Goal: Task Accomplishment & Management: Manage account settings

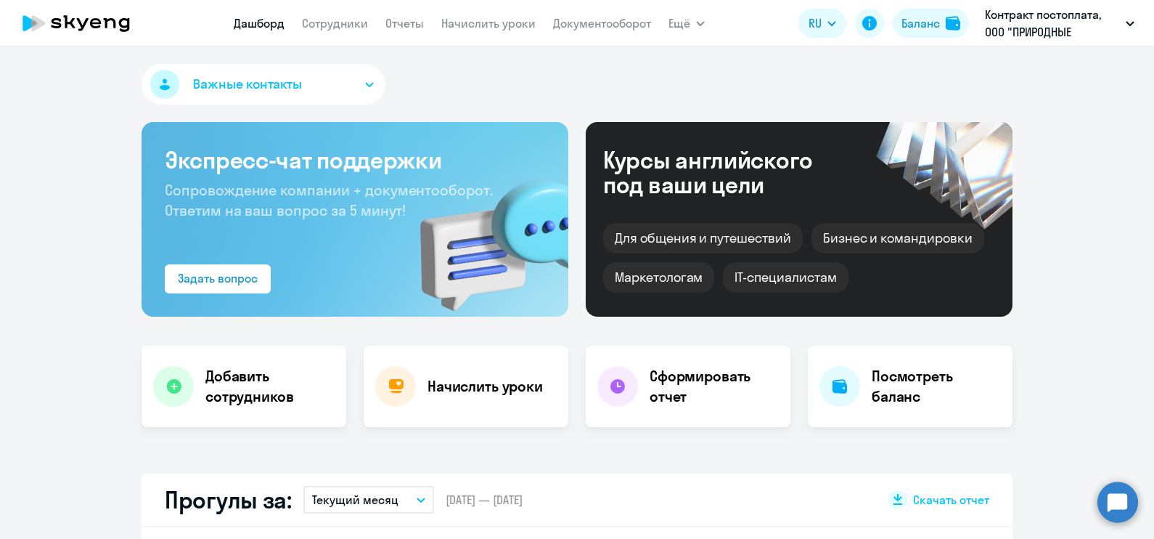
select select "30"
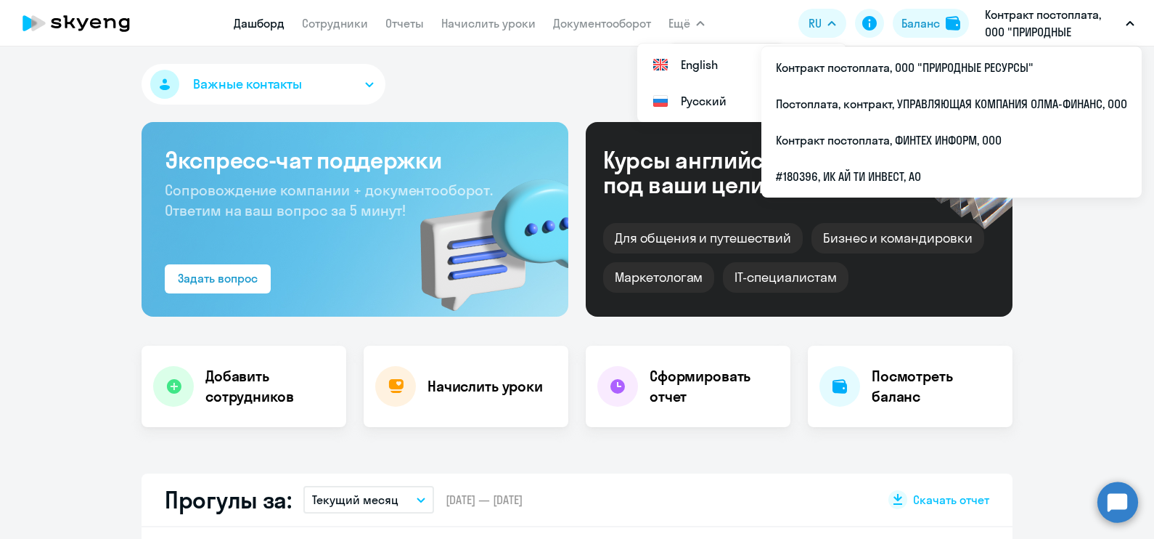
click at [1127, 18] on button "Контракт постоплата, ООО "ПРИРОДНЫЕ РЕСУРСЫ"" at bounding box center [1060, 23] width 164 height 35
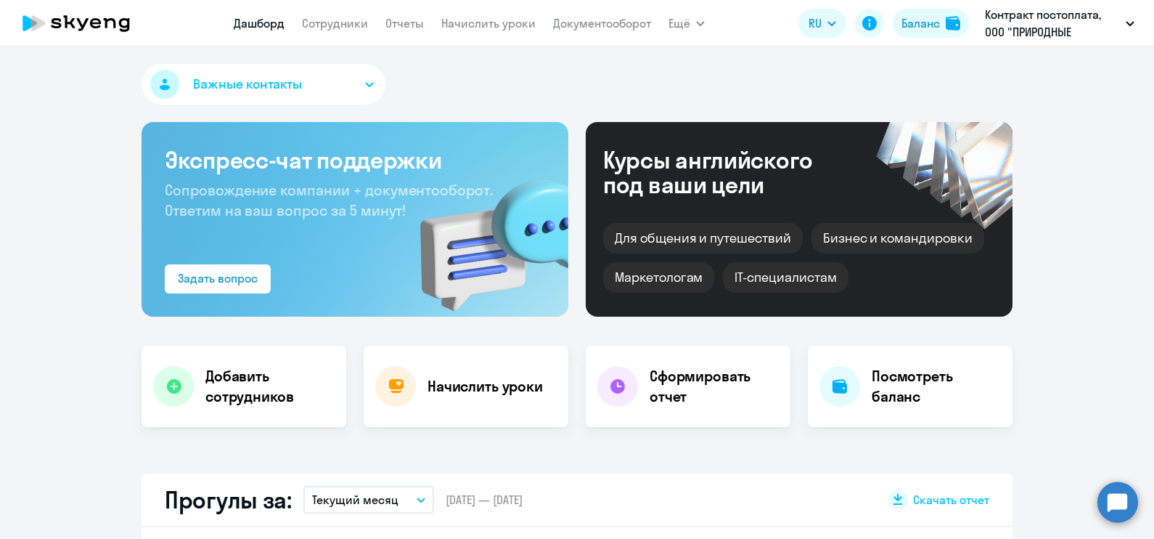
click at [1127, 18] on button "Контракт постоплата, ООО "ПРИРОДНЫЕ РЕСУРСЫ"" at bounding box center [1060, 23] width 164 height 35
click at [341, 26] on link "Сотрудники" at bounding box center [335, 23] width 66 height 15
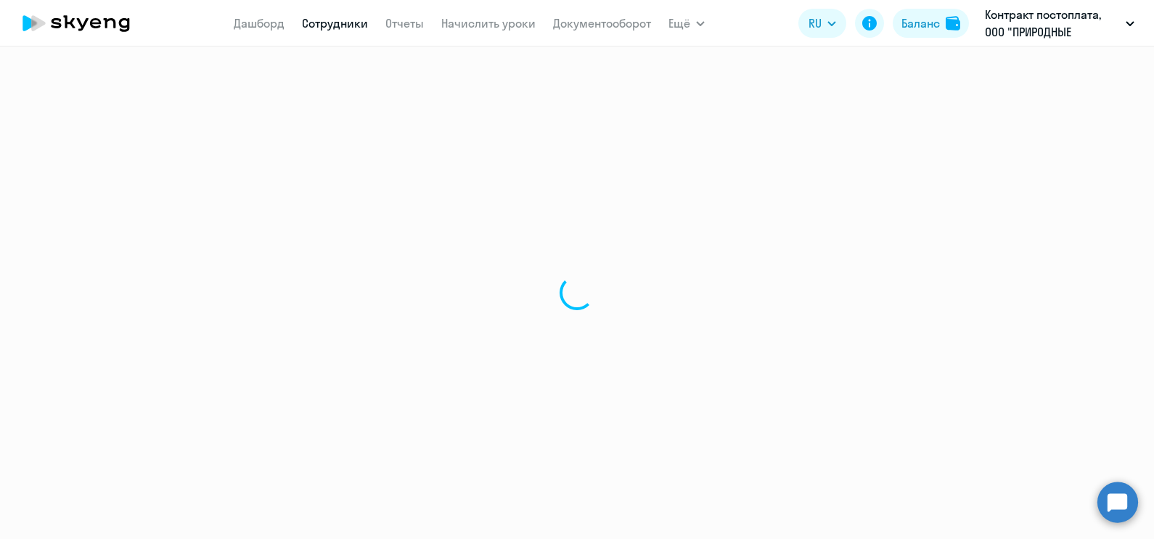
select select "30"
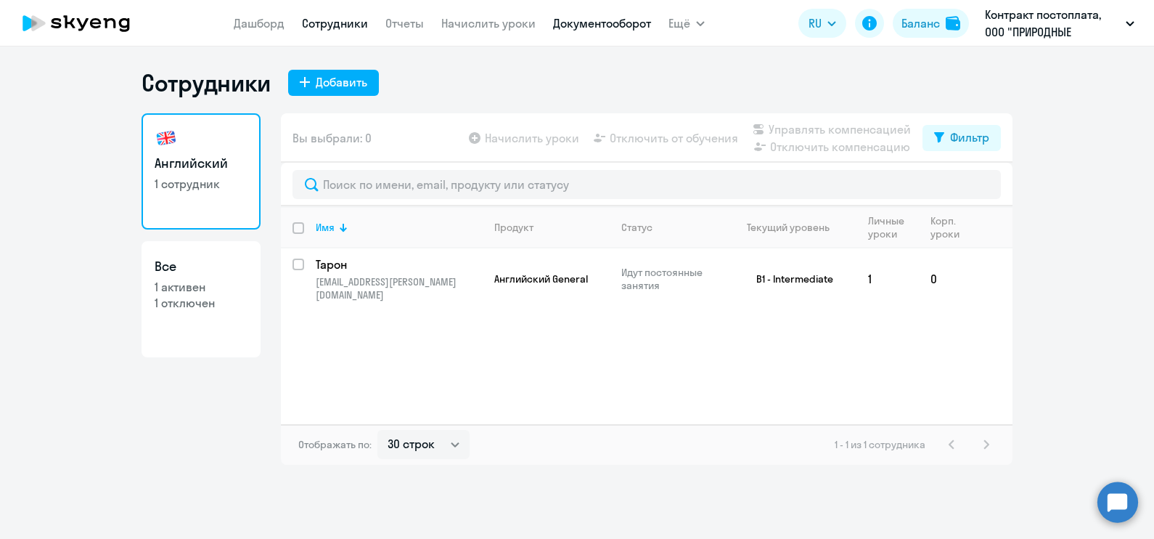
click at [610, 27] on link "Документооборот" at bounding box center [602, 23] width 98 height 15
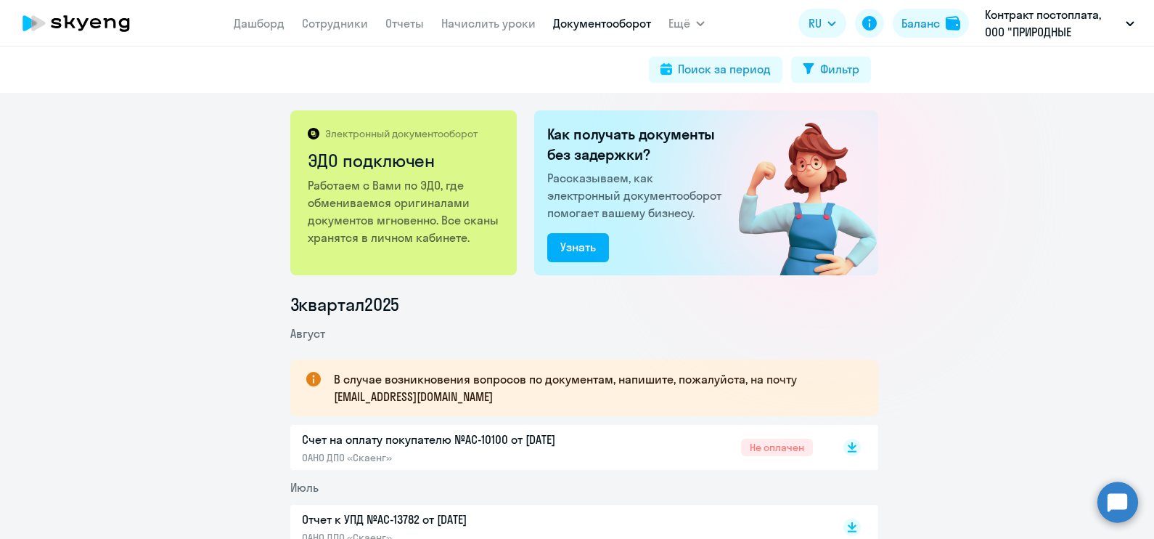
scroll to position [181, 0]
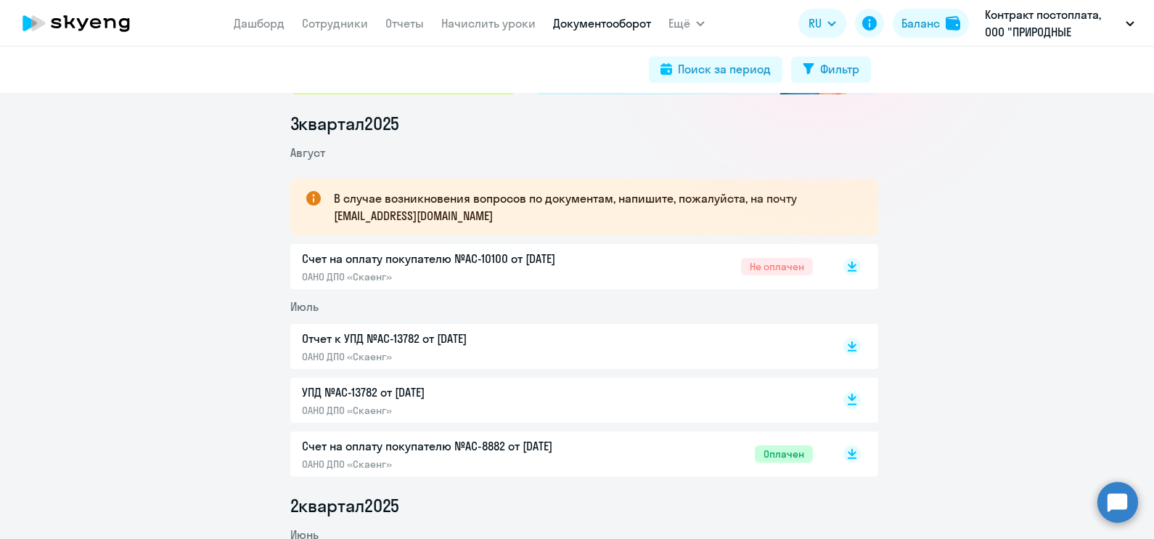
click at [844, 396] on rect at bounding box center [852, 399] width 17 height 17
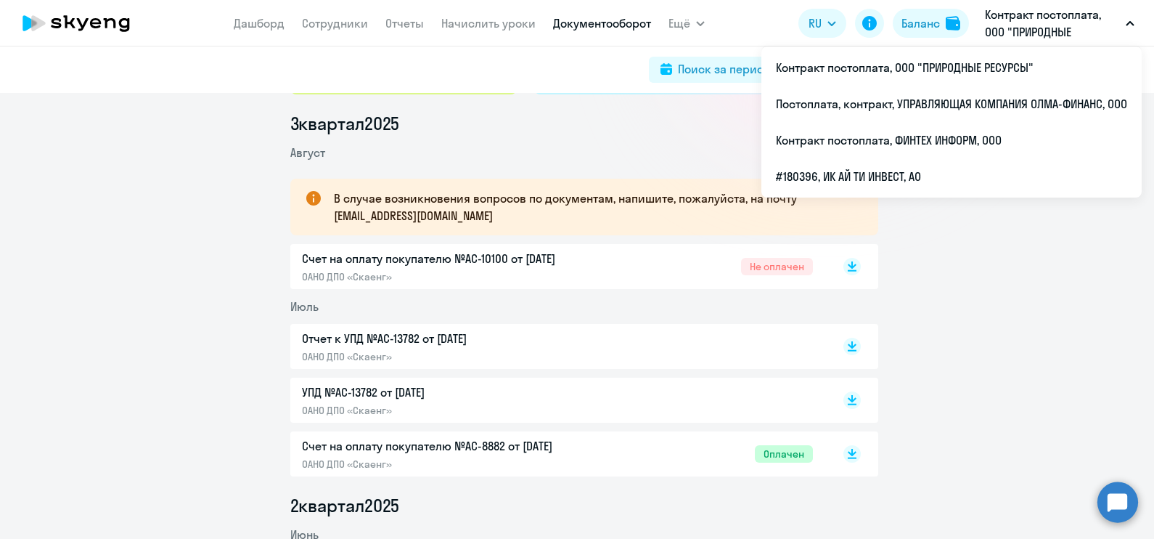
click at [1119, 29] on p "Контракт постоплата, ООО "ПРИРОДНЫЕ РЕСУРСЫ"" at bounding box center [1052, 23] width 135 height 35
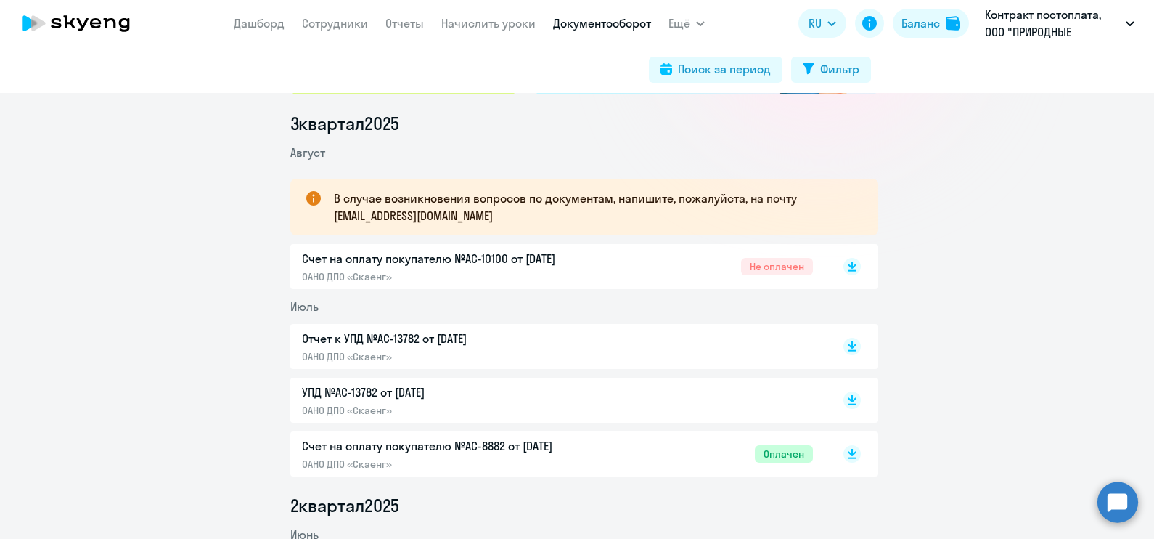
click at [1130, 21] on icon "button" at bounding box center [1130, 23] width 9 height 5
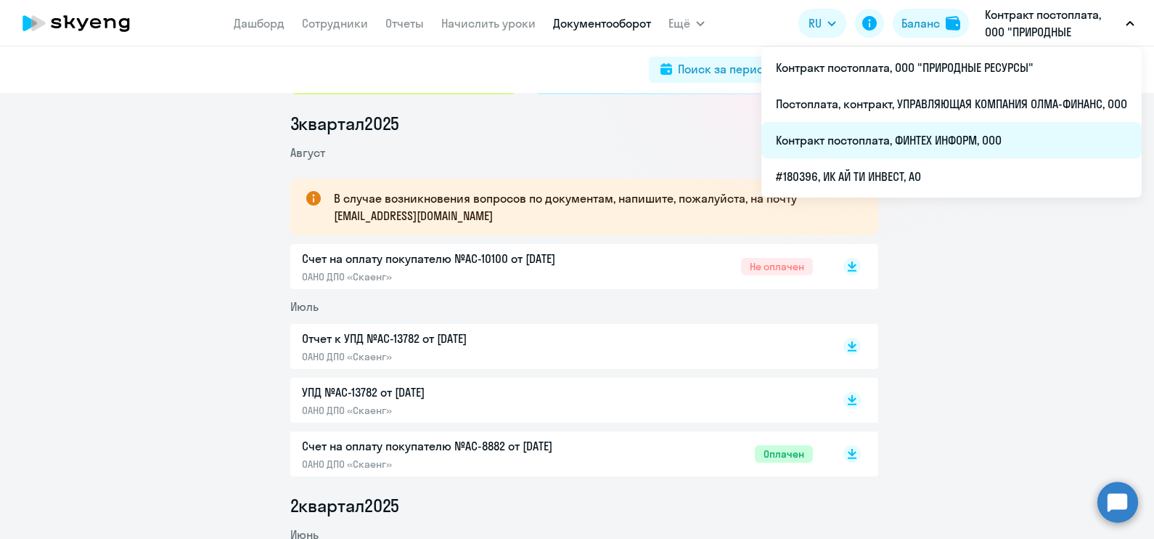
click at [986, 138] on li "Контракт постоплата, ФИНТЕХ ИНФОРМ, ООО" at bounding box center [951, 140] width 380 height 36
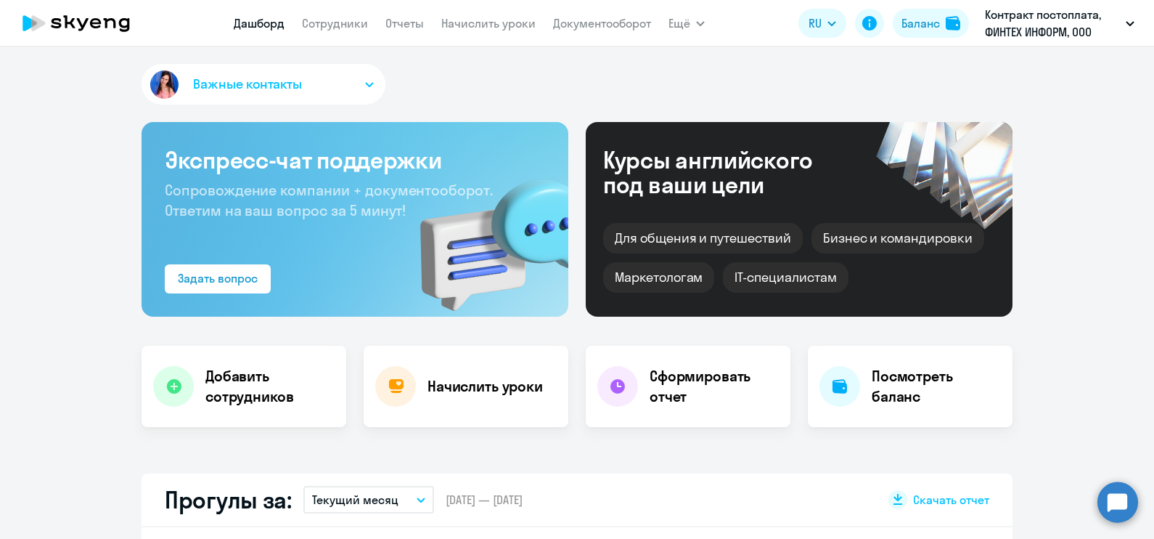
select select "30"
click at [342, 12] on nav "[PERSON_NAME] Отчеты Начислить уроки Документооборот" at bounding box center [442, 23] width 417 height 29
click at [341, 25] on link "Сотрудники" at bounding box center [335, 23] width 66 height 15
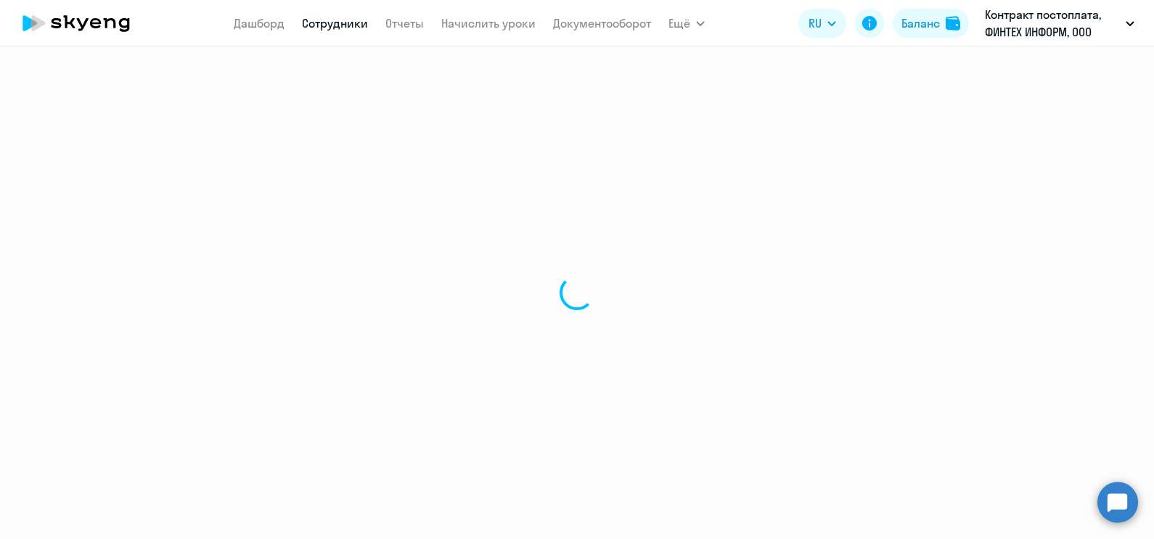
select select "30"
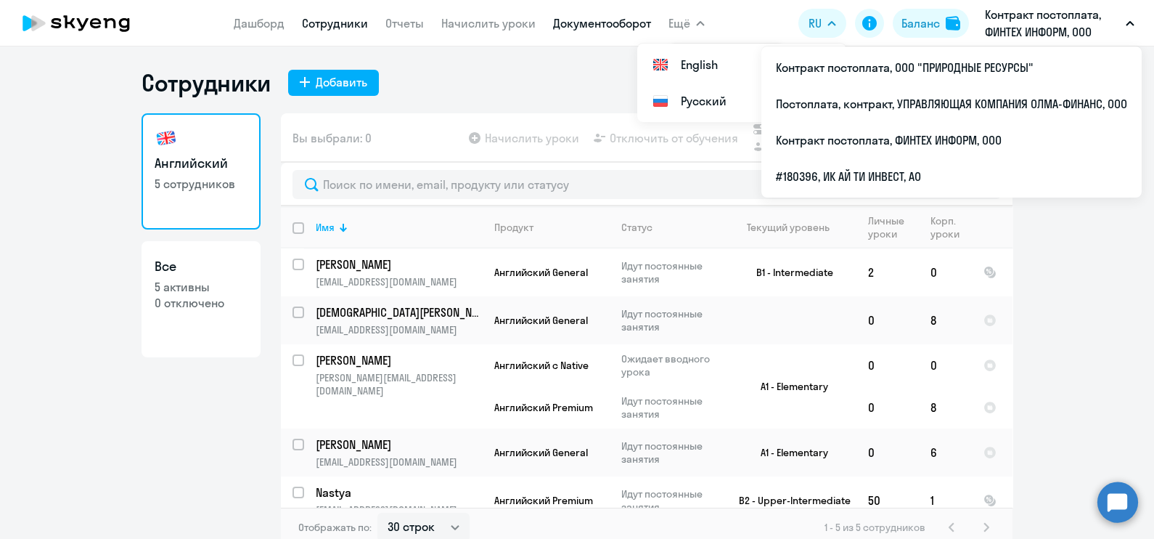
click at [590, 18] on link "Документооборот" at bounding box center [602, 23] width 98 height 15
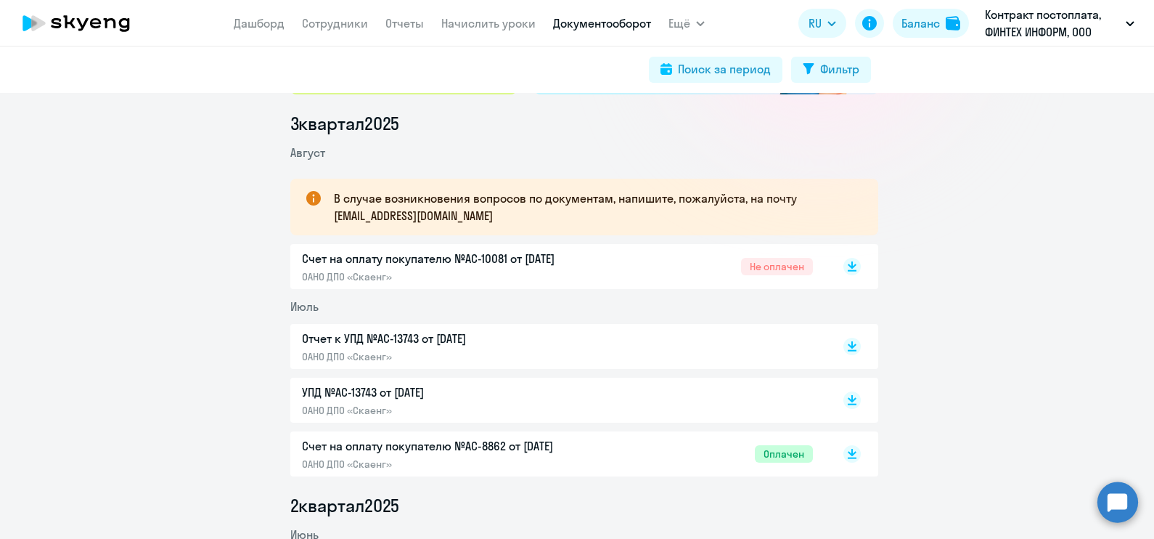
scroll to position [181, 0]
click at [848, 266] on icon at bounding box center [852, 263] width 9 height 7
click at [844, 348] on rect at bounding box center [852, 346] width 17 height 17
click at [844, 398] on rect at bounding box center [852, 399] width 17 height 17
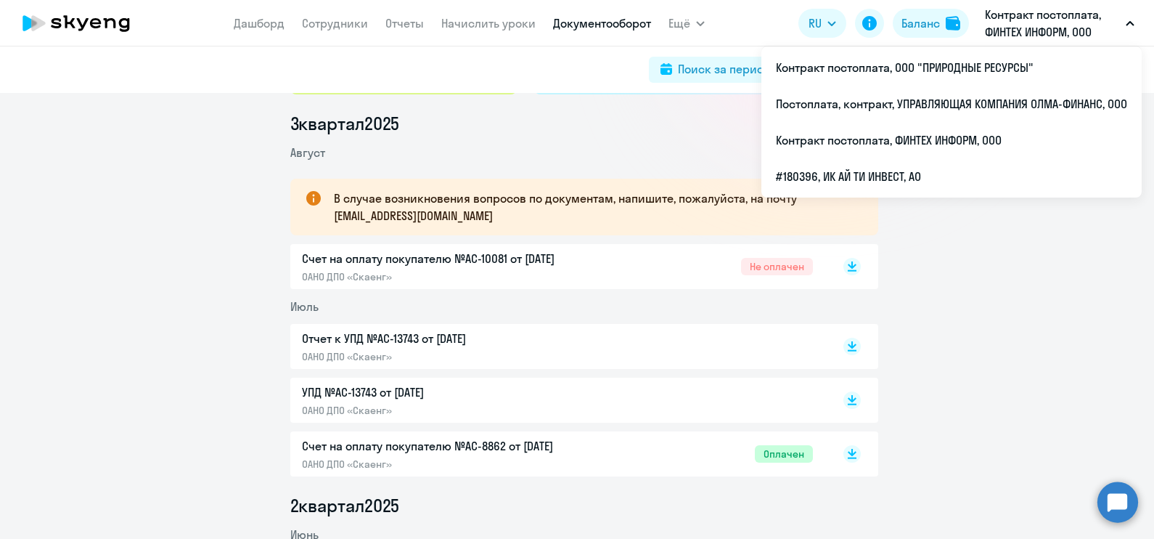
click at [1126, 22] on icon "button" at bounding box center [1130, 23] width 9 height 5
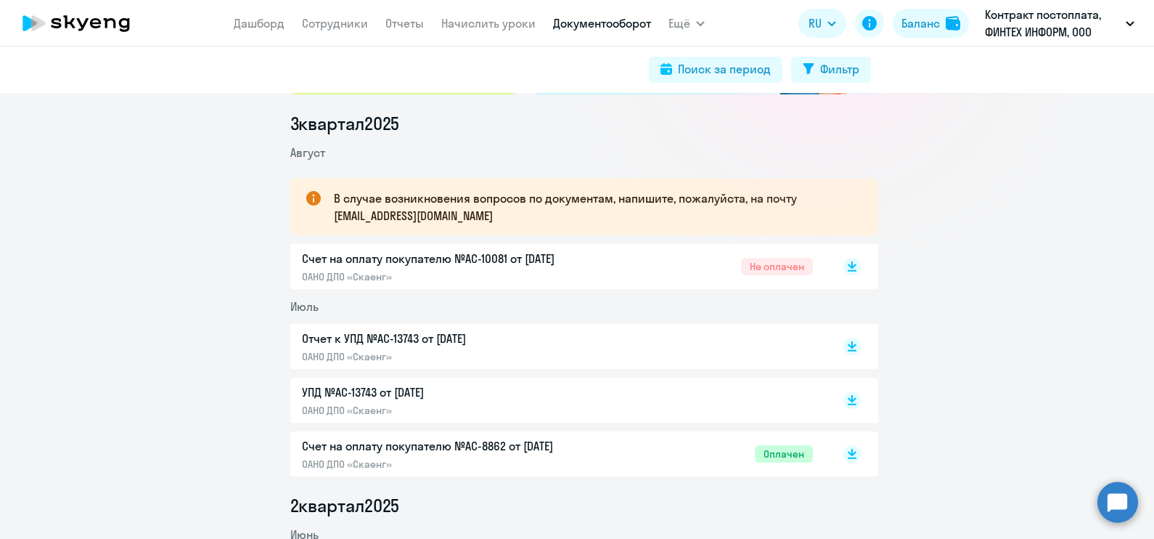
click at [1127, 22] on icon "button" at bounding box center [1130, 24] width 7 height 4
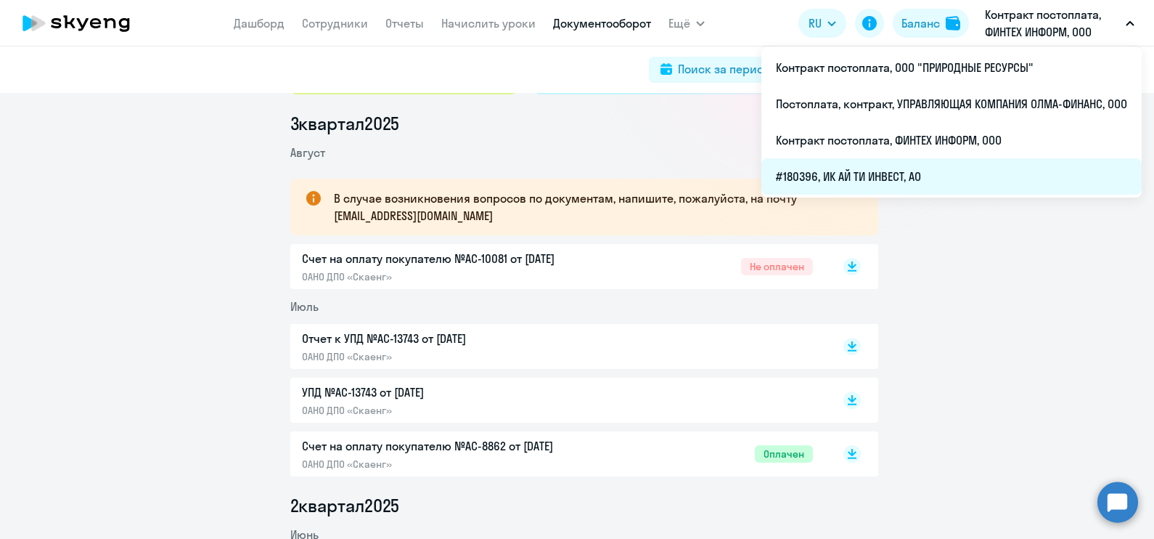
click at [963, 173] on li "#180396, ИК АЙ ТИ ИНВЕСТ, АО" at bounding box center [951, 176] width 380 height 36
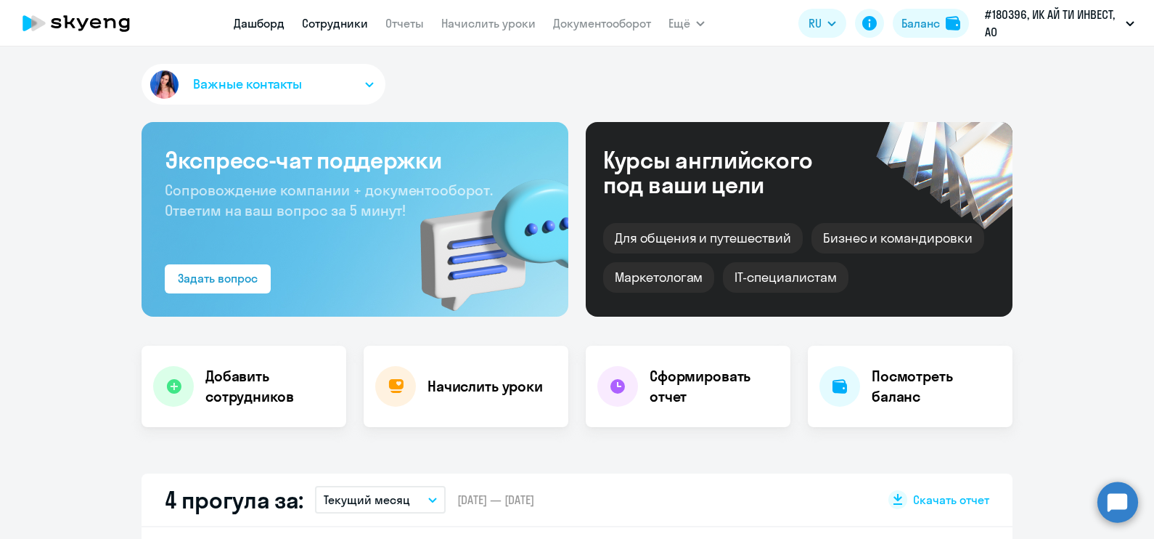
click at [335, 24] on link "Сотрудники" at bounding box center [335, 23] width 66 height 15
select select "30"
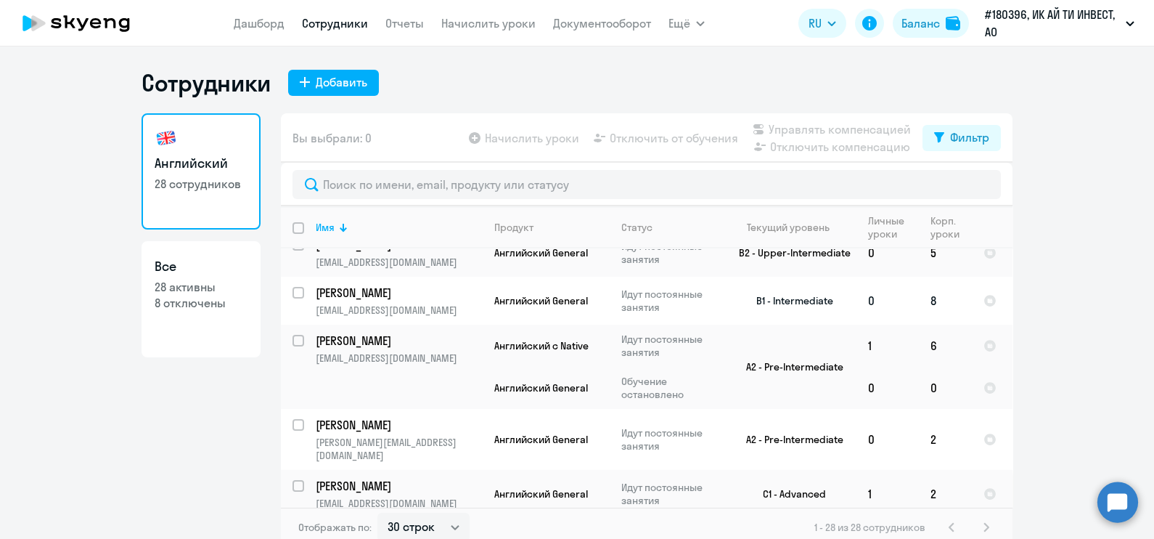
scroll to position [907, 0]
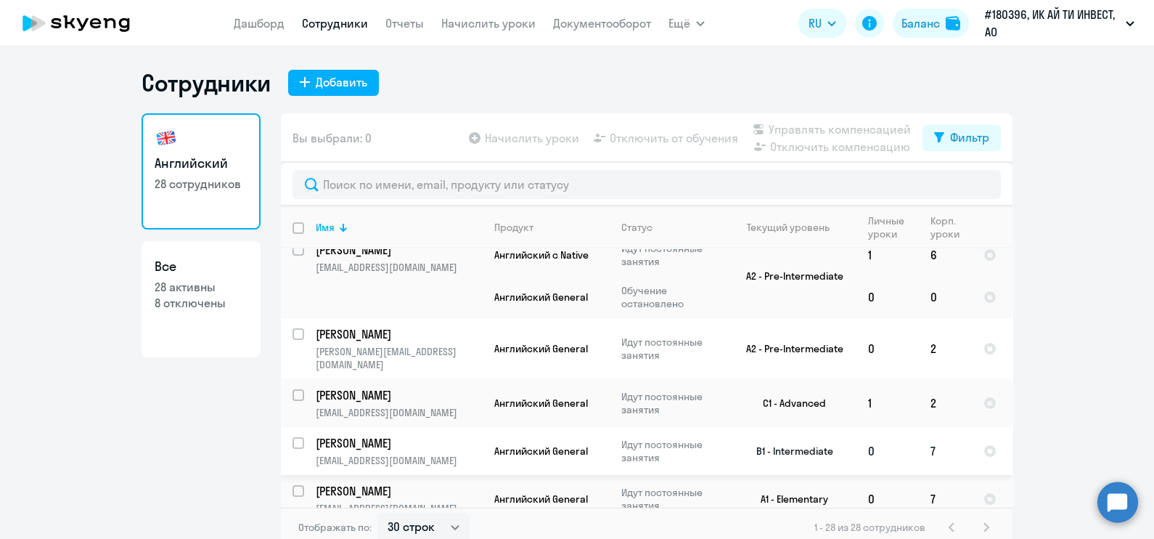
click at [294, 437] on input "select row 40480678" at bounding box center [307, 451] width 29 height 29
checkbox input "true"
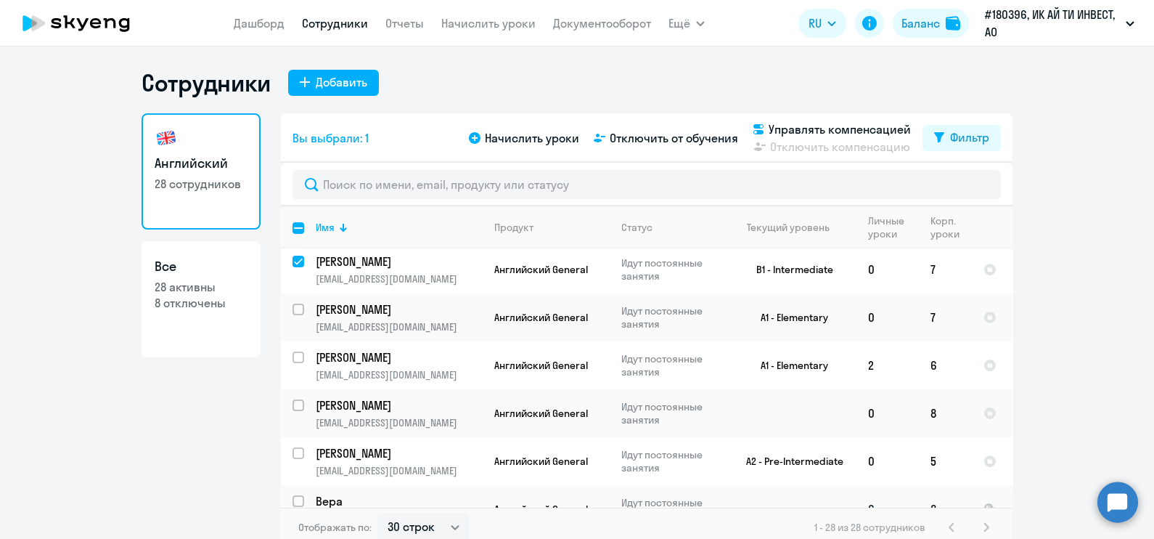
scroll to position [1107, 0]
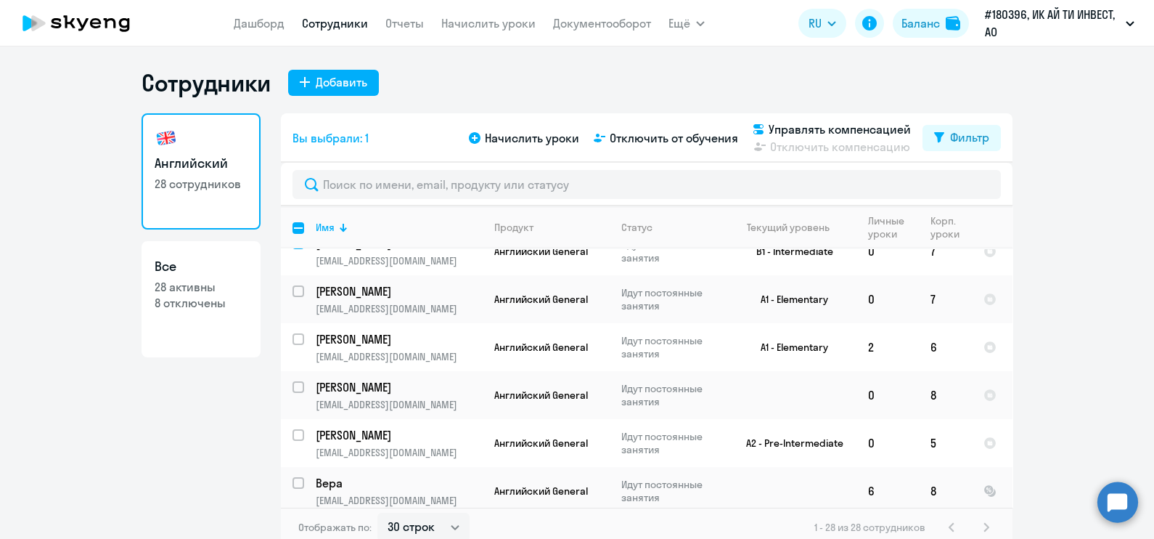
checkbox input "true"
click at [692, 139] on span "Отключить от обучения" at bounding box center [674, 137] width 128 height 17
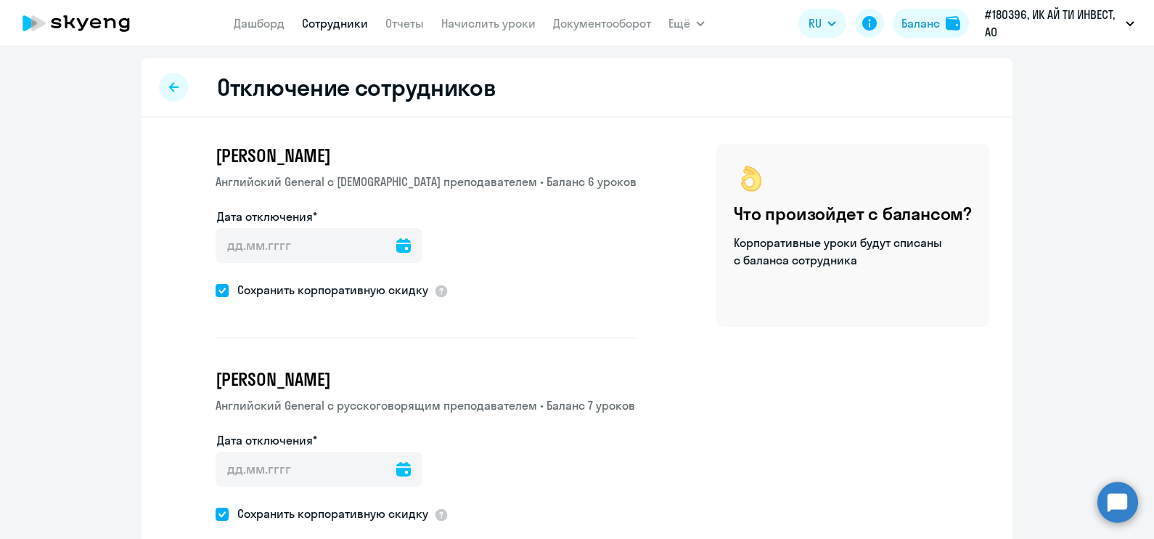
click at [396, 243] on icon at bounding box center [403, 245] width 15 height 15
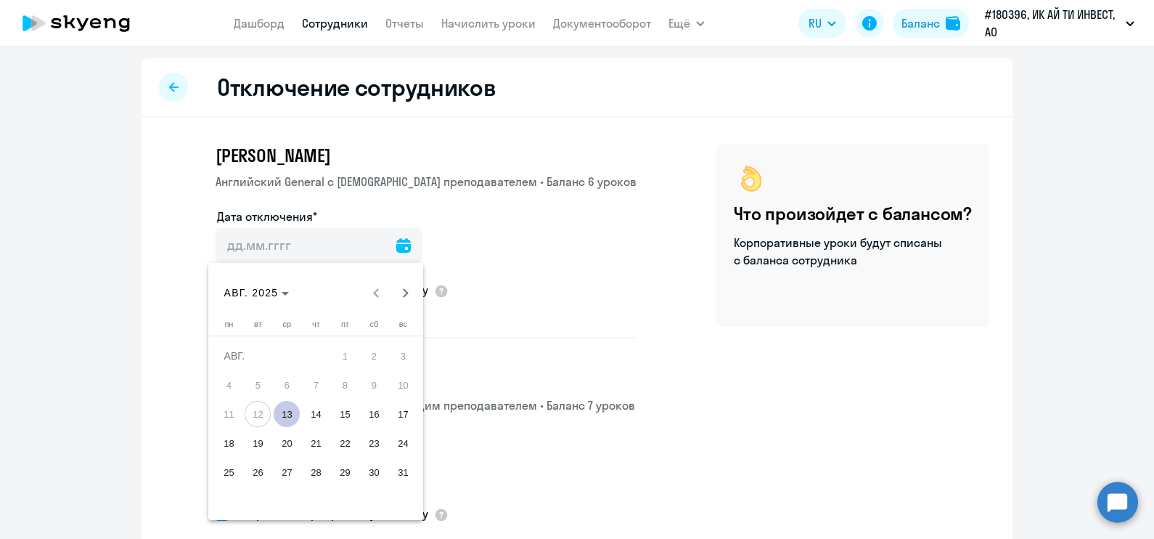
click at [289, 415] on span "13" at bounding box center [287, 414] width 26 height 26
type input "[DATE]"
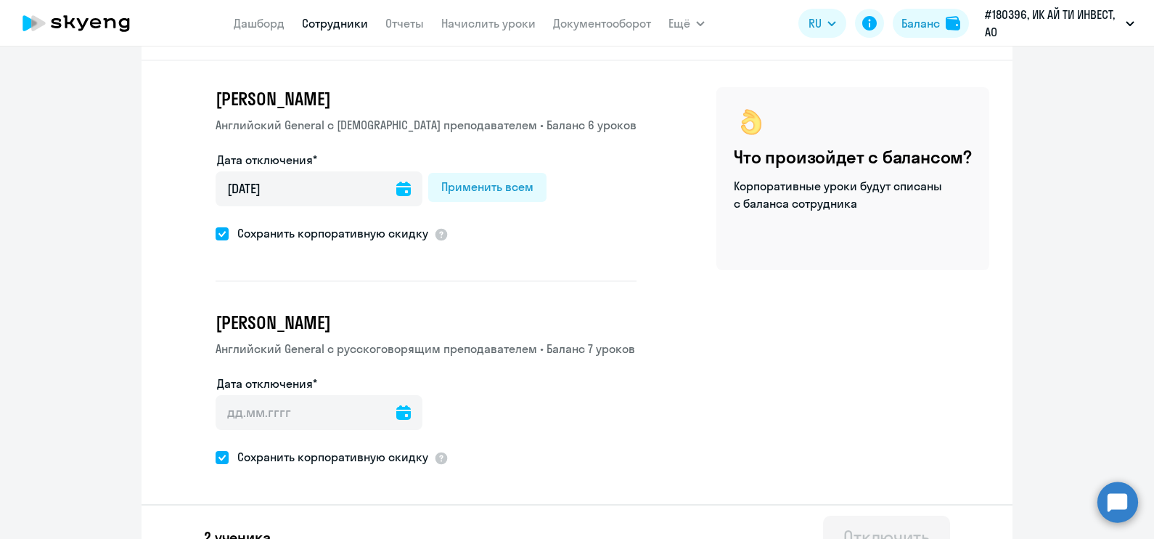
scroll to position [83, 0]
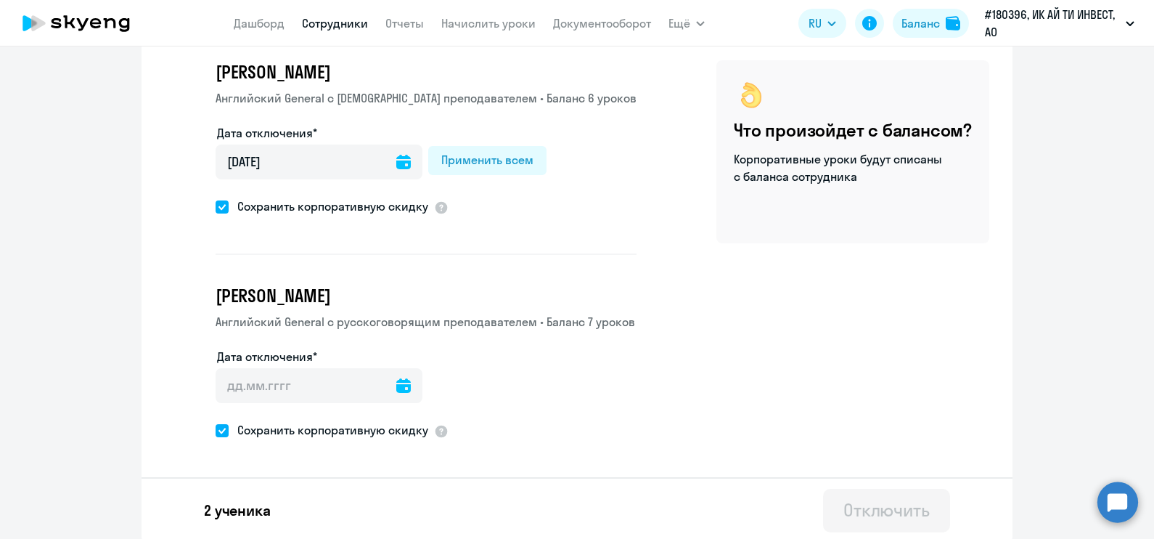
click at [396, 387] on icon at bounding box center [403, 385] width 15 height 15
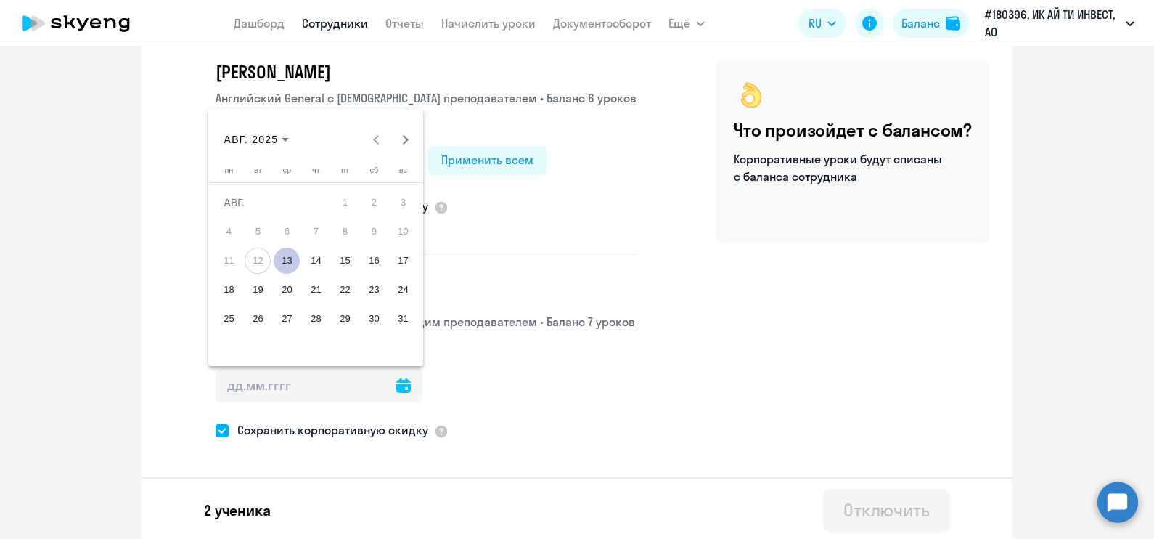
click at [282, 256] on span "13" at bounding box center [287, 261] width 26 height 26
type input "[DATE]"
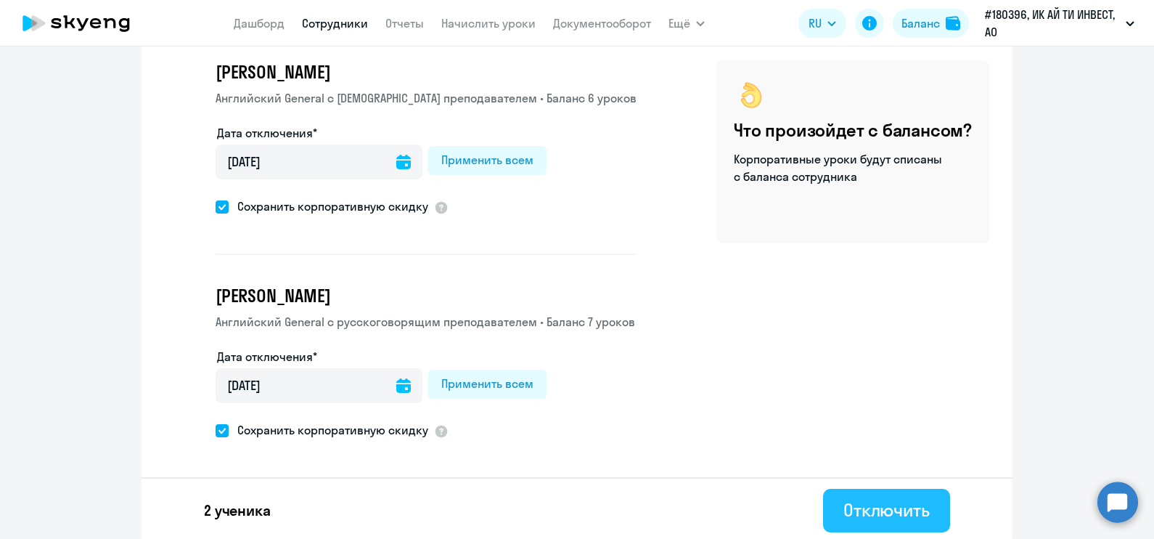
click at [878, 508] on div "Отключить" at bounding box center [887, 509] width 86 height 23
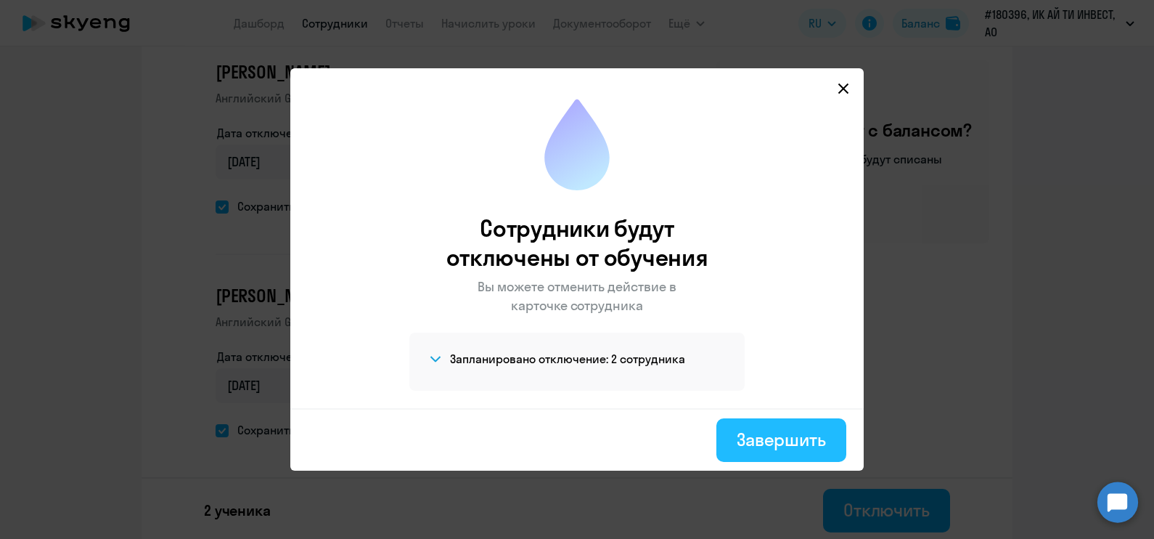
click at [808, 436] on div "Завершить" at bounding box center [781, 439] width 89 height 23
select select "30"
